Goal: Transaction & Acquisition: Purchase product/service

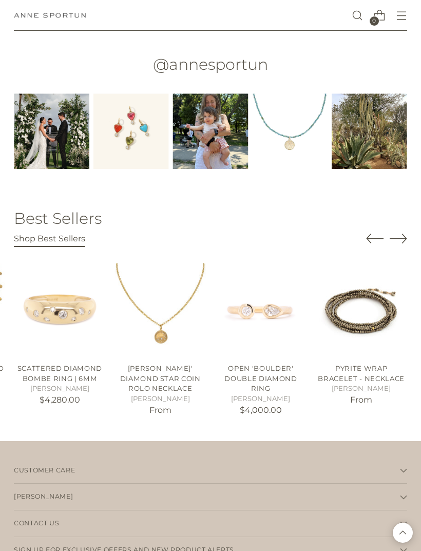
scroll to position [1352, 0]
click at [401, 237] on icon "Move to next carousel slide" at bounding box center [398, 238] width 17 height 17
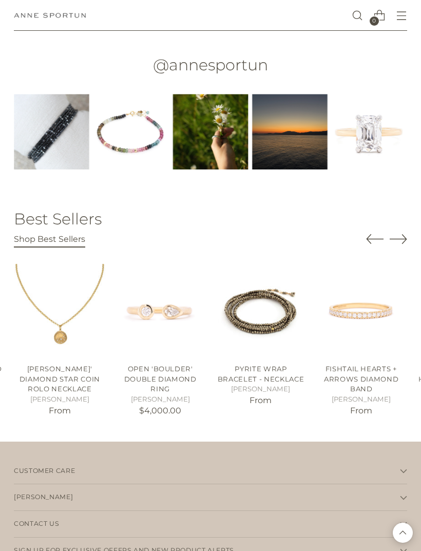
click at [403, 237] on icon "Move to next carousel slide" at bounding box center [398, 239] width 17 height 9
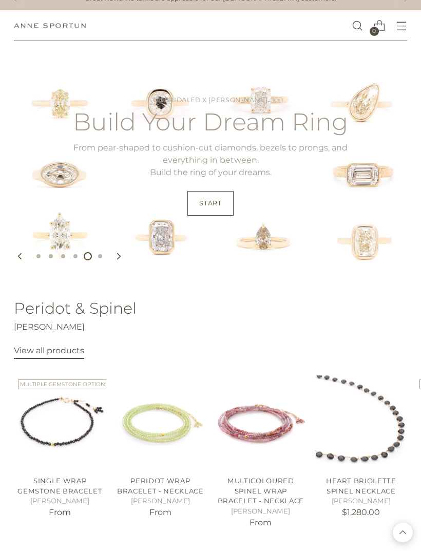
scroll to position [0, 0]
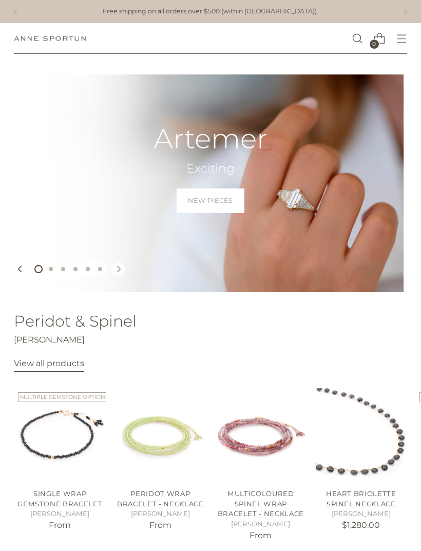
click at [115, 265] on button "Move to next carousel slide" at bounding box center [118, 269] width 13 height 13
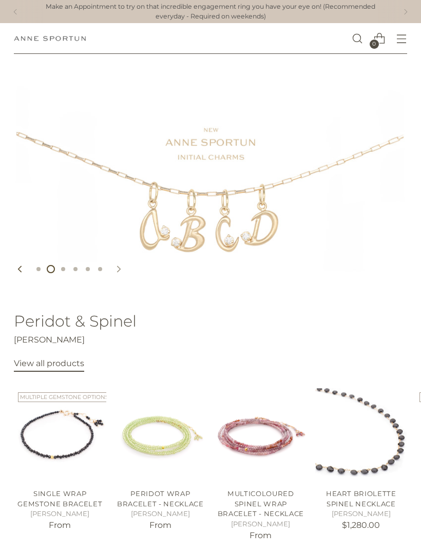
click at [116, 270] on icon "Move to next carousel slide" at bounding box center [118, 269] width 7 height 7
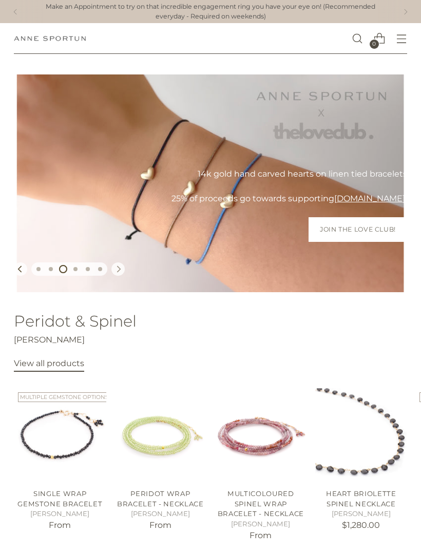
click at [119, 266] on icon "Move to next carousel slide" at bounding box center [118, 269] width 7 height 7
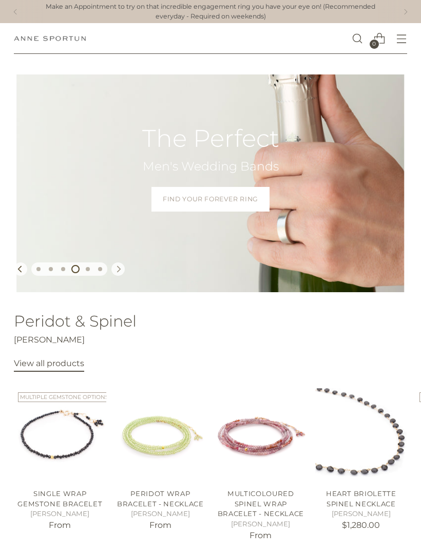
click at [115, 269] on icon "Move to next carousel slide" at bounding box center [118, 269] width 7 height 7
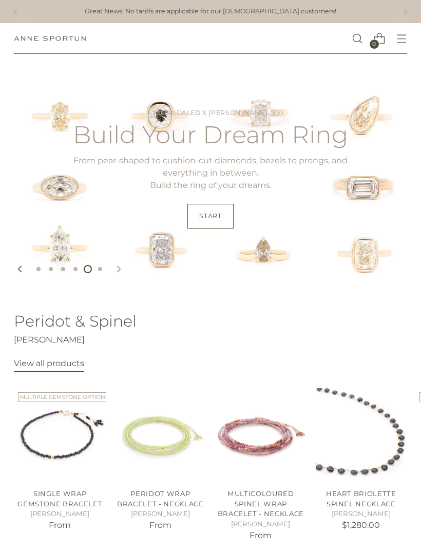
click at [113, 264] on button "Move to next carousel slide" at bounding box center [118, 269] width 13 height 13
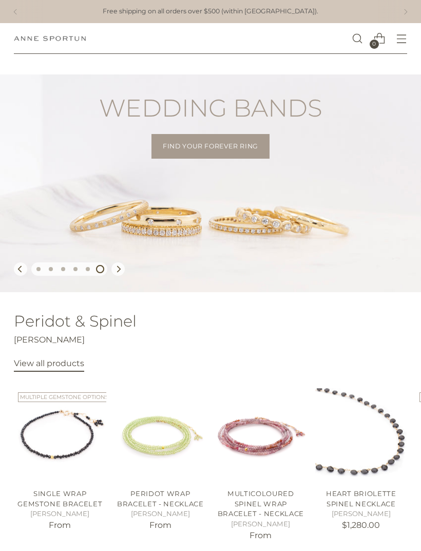
click at [400, 40] on icon "Open menu modal" at bounding box center [402, 38] width 11 height 11
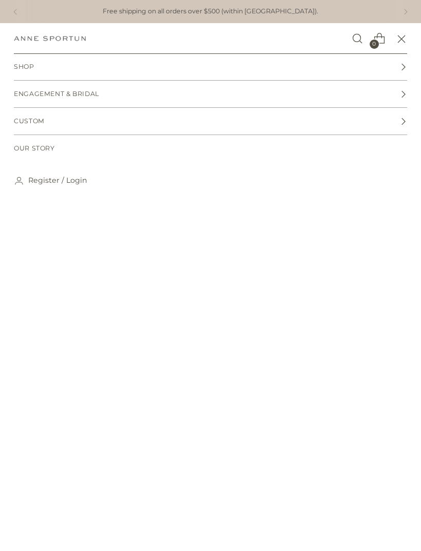
click at [2, 258] on div "Shop Shop Gift Guide Gift Guide New & Fresh In-Stock & Ready to Ship Precious M…" at bounding box center [210, 302] width 421 height 498
click at [23, 68] on span "Shop" at bounding box center [24, 67] width 21 height 10
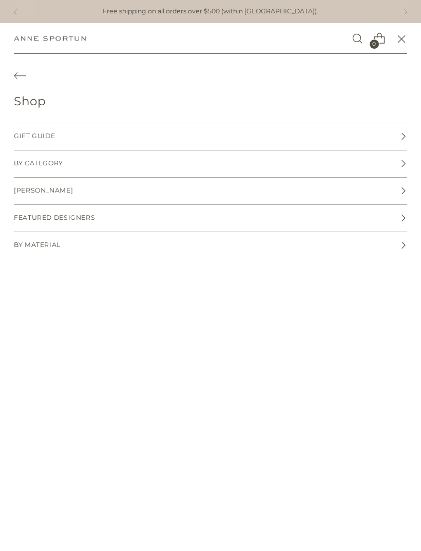
click at [35, 168] on span "By Category" at bounding box center [38, 164] width 49 height 10
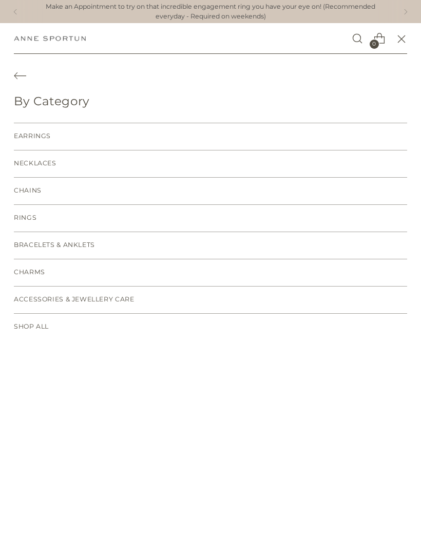
click at [29, 136] on span "Earrings" at bounding box center [32, 137] width 37 height 10
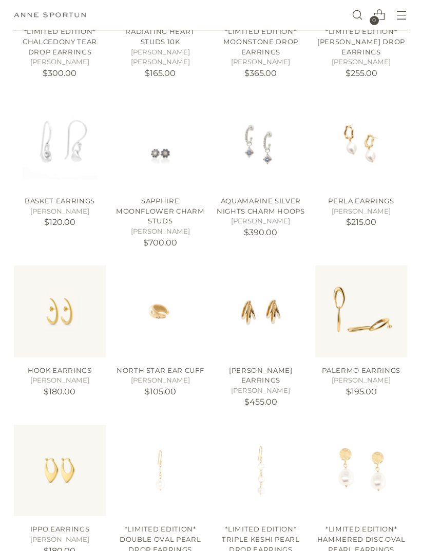
scroll to position [490, 0]
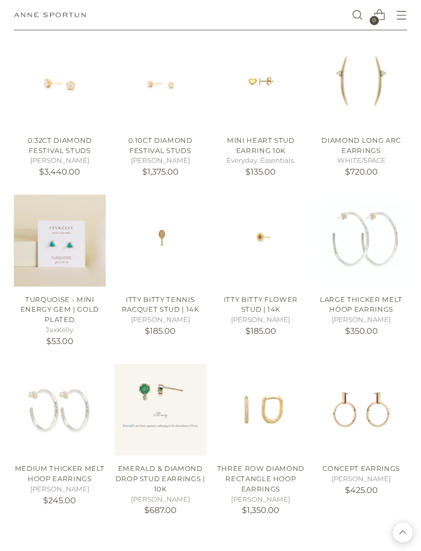
scroll to position [1218, 0]
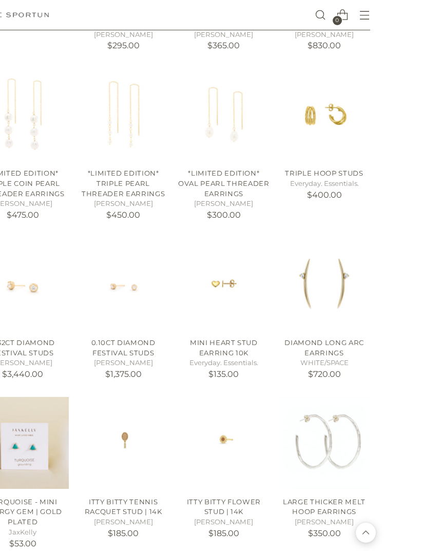
scroll to position [1271, 0]
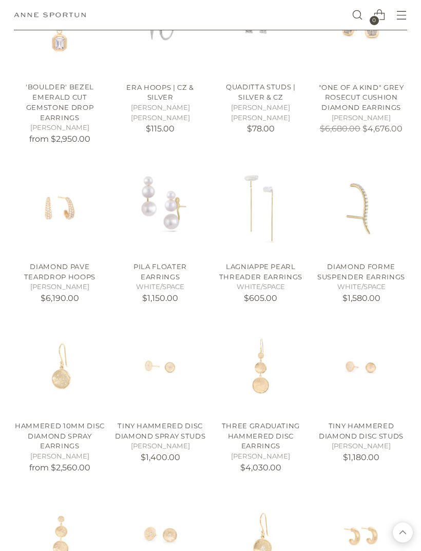
scroll to position [2576, 0]
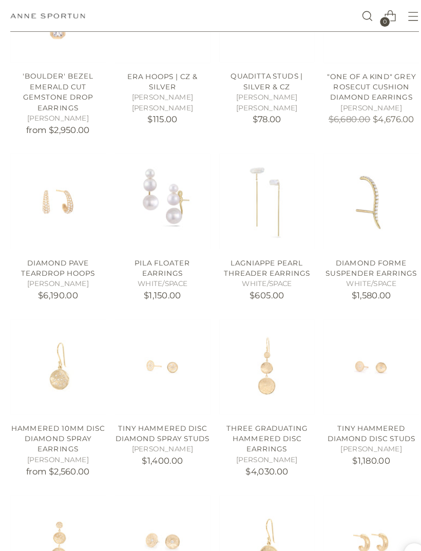
scroll to position [2590, 0]
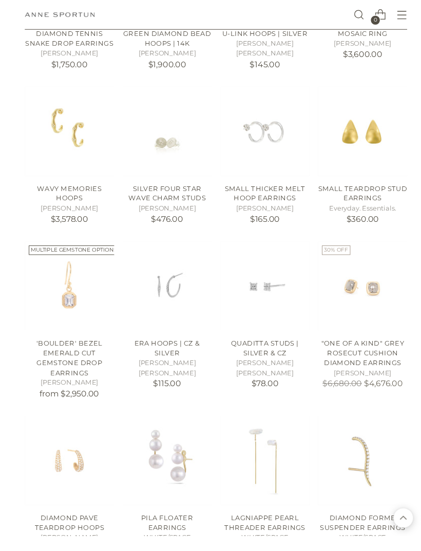
scroll to position [2566, 0]
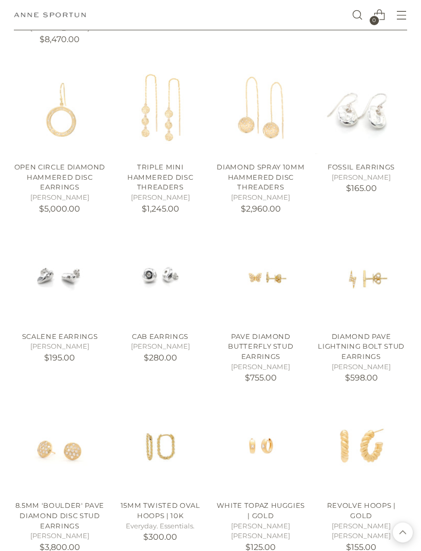
scroll to position [3183, 0]
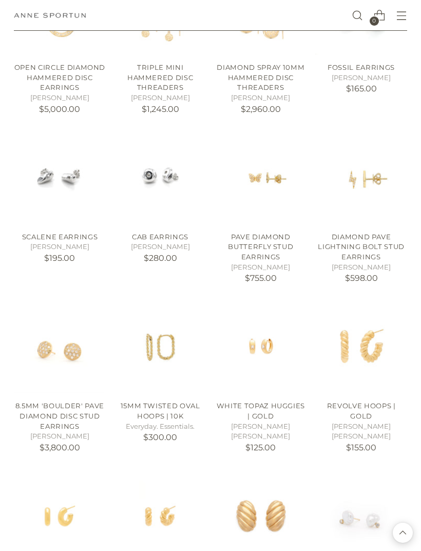
scroll to position [3290, 0]
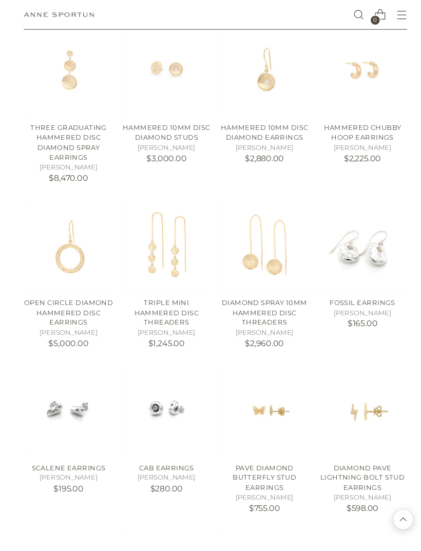
scroll to position [3247, 0]
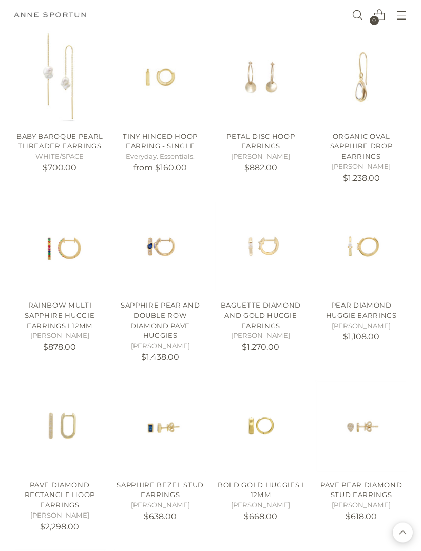
scroll to position [3893, 0]
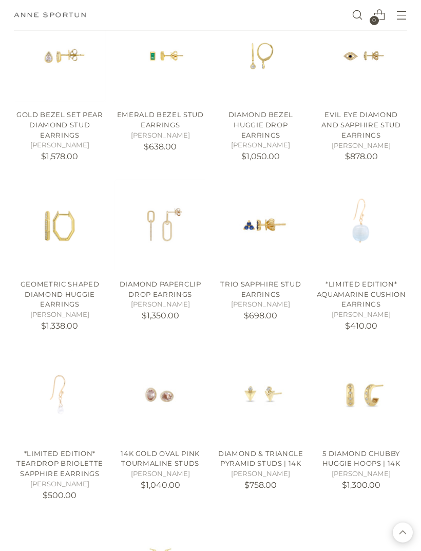
scroll to position [4432, 0]
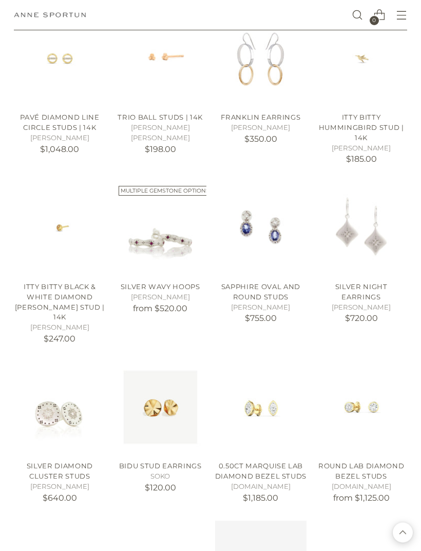
scroll to position [5285, 0]
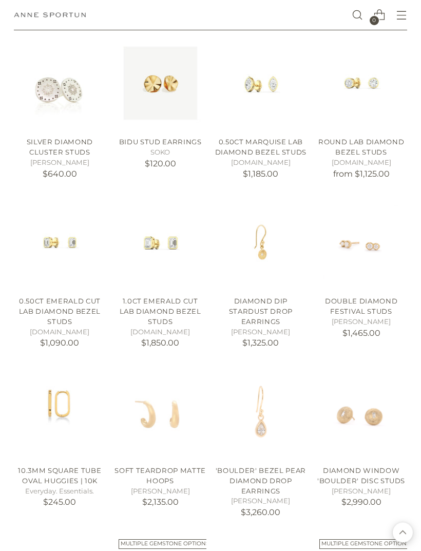
scroll to position [5611, 0]
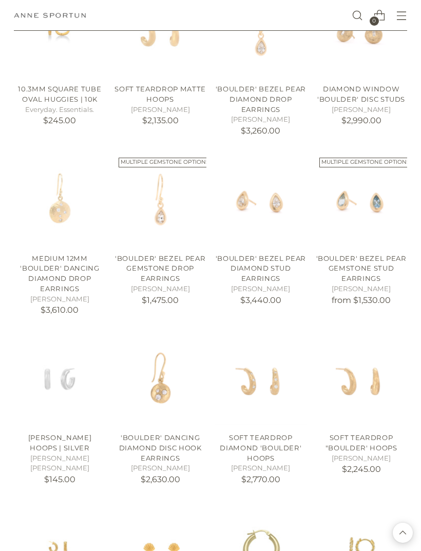
scroll to position [6027, 0]
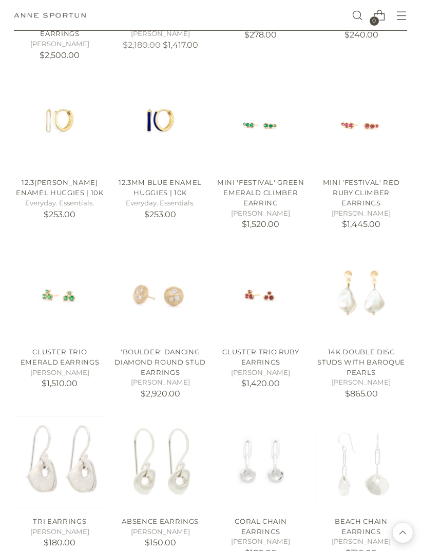
scroll to position [7128, 0]
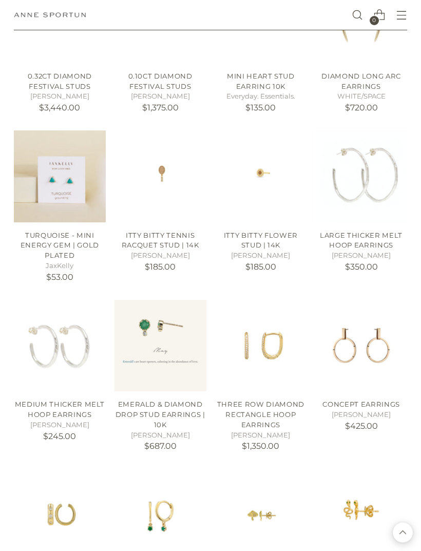
scroll to position [532, 0]
